Goal: Check status: Check status

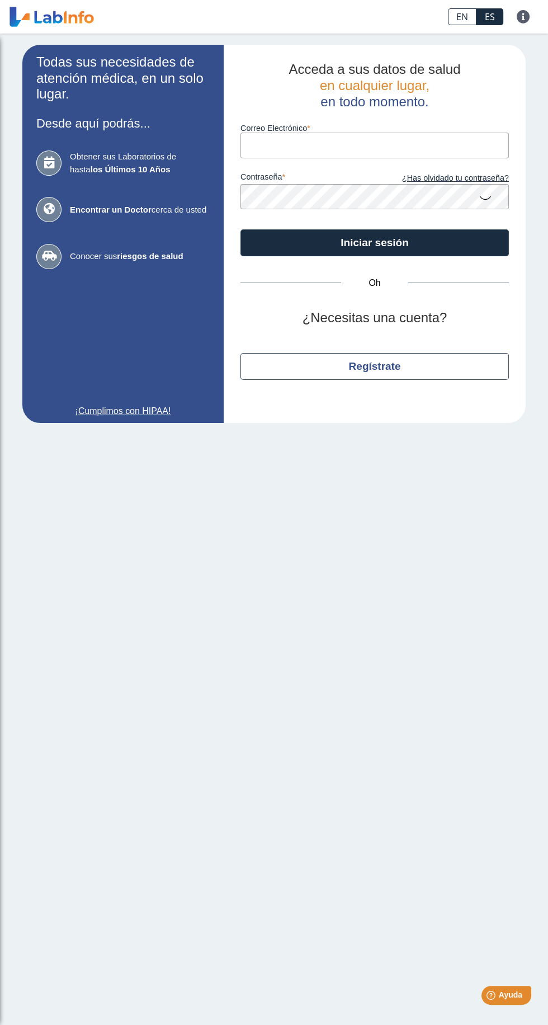
click at [409, 146] on input "Correo Electrónico" at bounding box center [375, 145] width 269 height 25
type input "[EMAIL_ADDRESS][DOMAIN_NAME]"
click at [241, 229] on button "Iniciar sesión" at bounding box center [375, 242] width 269 height 27
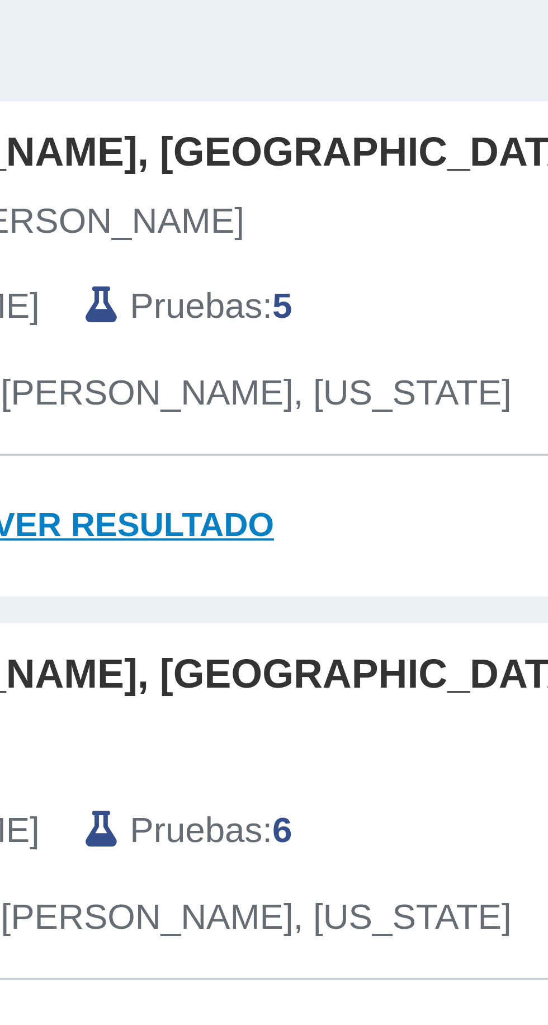
click at [182, 223] on font "Ver resultado" at bounding box center [161, 227] width 71 height 10
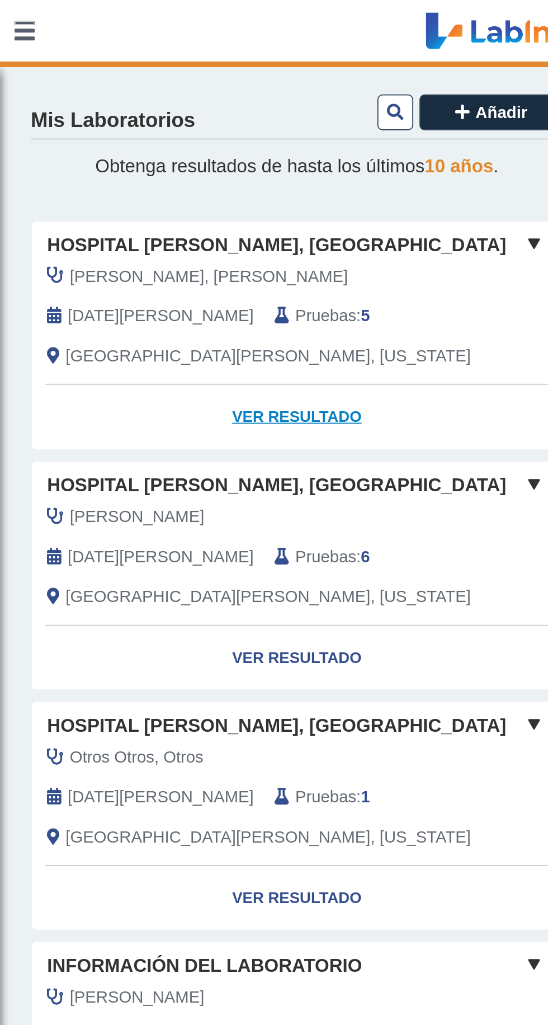
click at [168, 223] on font "Ver resultado" at bounding box center [161, 227] width 71 height 10
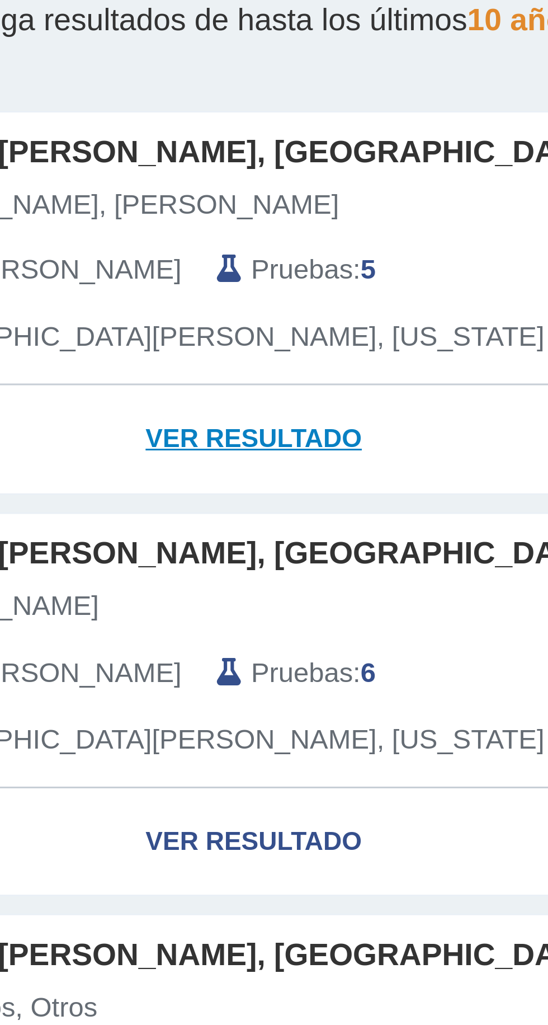
click at [180, 226] on font "Ver resultado" at bounding box center [161, 227] width 71 height 10
click at [161, 232] on font "Ver resultado" at bounding box center [161, 227] width 71 height 10
click at [165, 227] on font "Ver resultado" at bounding box center [161, 227] width 71 height 10
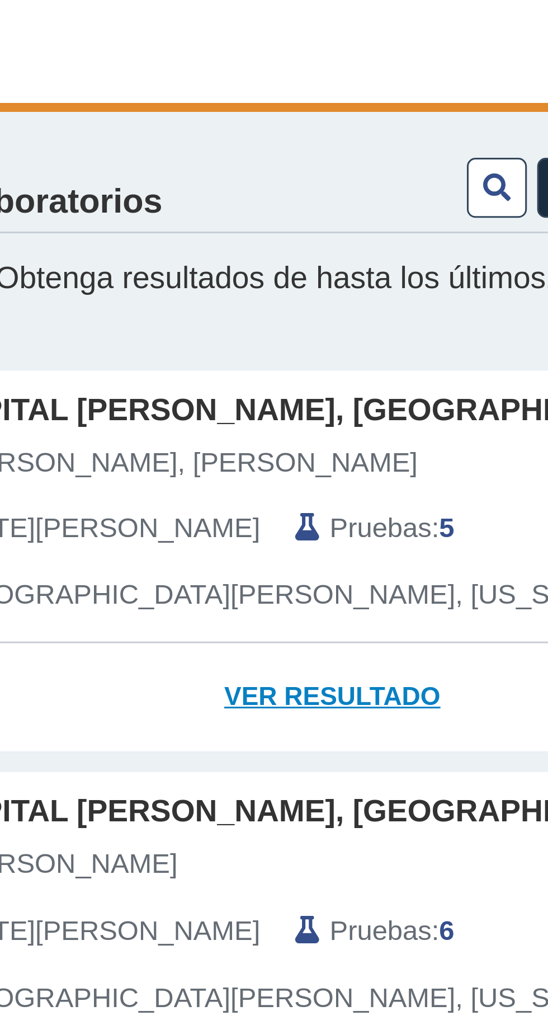
click at [170, 227] on font "Ver resultado" at bounding box center [161, 227] width 71 height 10
click at [171, 226] on font "Ver resultado" at bounding box center [161, 227] width 71 height 10
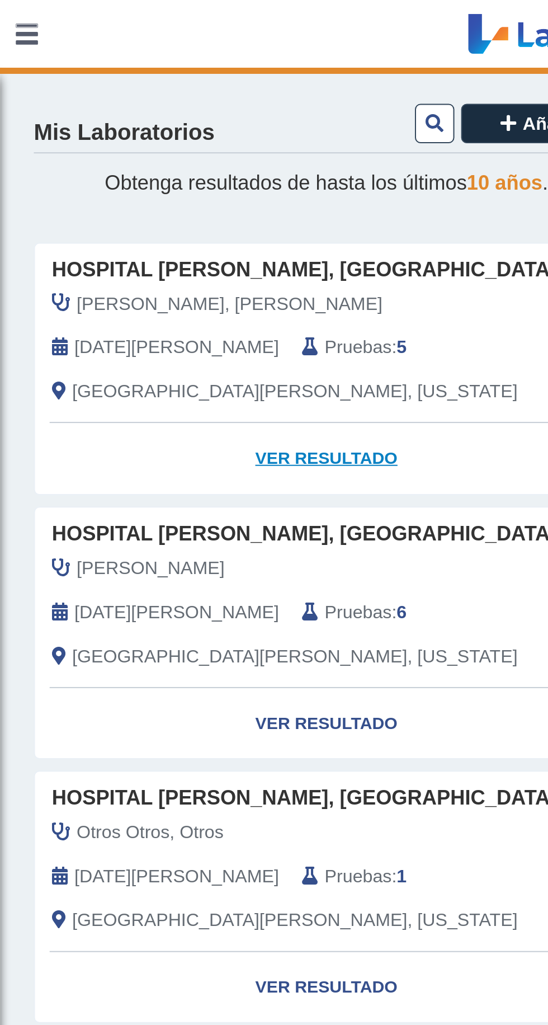
click at [181, 224] on font "Ver resultado" at bounding box center [161, 227] width 71 height 10
click at [167, 236] on link "Ver resultado" at bounding box center [161, 227] width 289 height 35
click at [168, 234] on link "Ver resultado" at bounding box center [161, 227] width 289 height 35
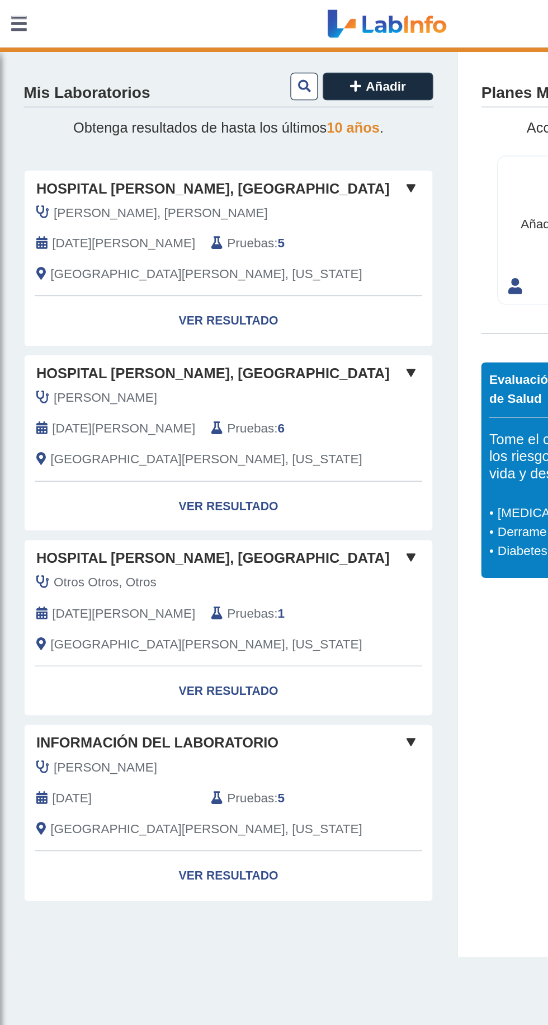
click at [123, 174] on div "[DATE][PERSON_NAME]" at bounding box center [79, 172] width 124 height 13
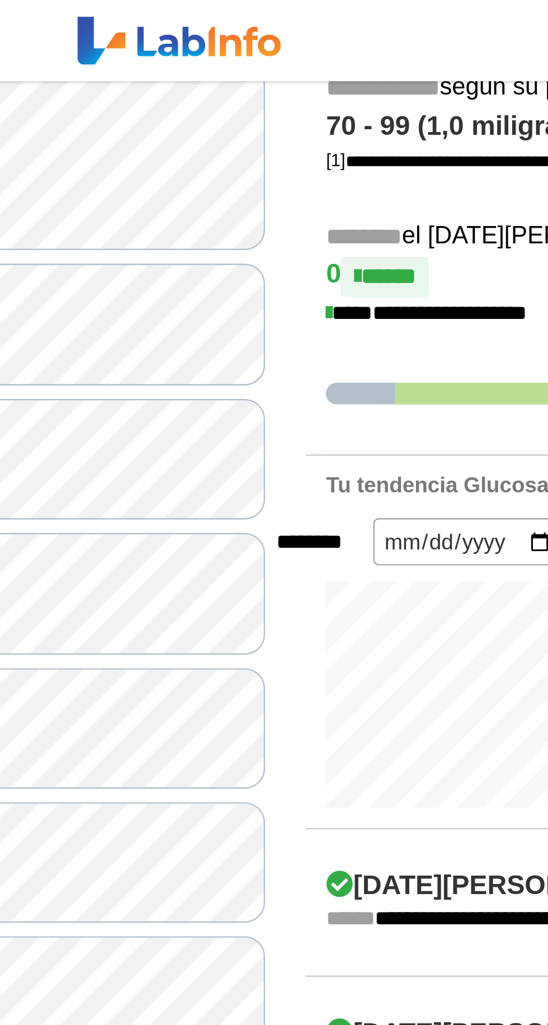
scroll to position [233, 0]
